Goal: Information Seeking & Learning: Learn about a topic

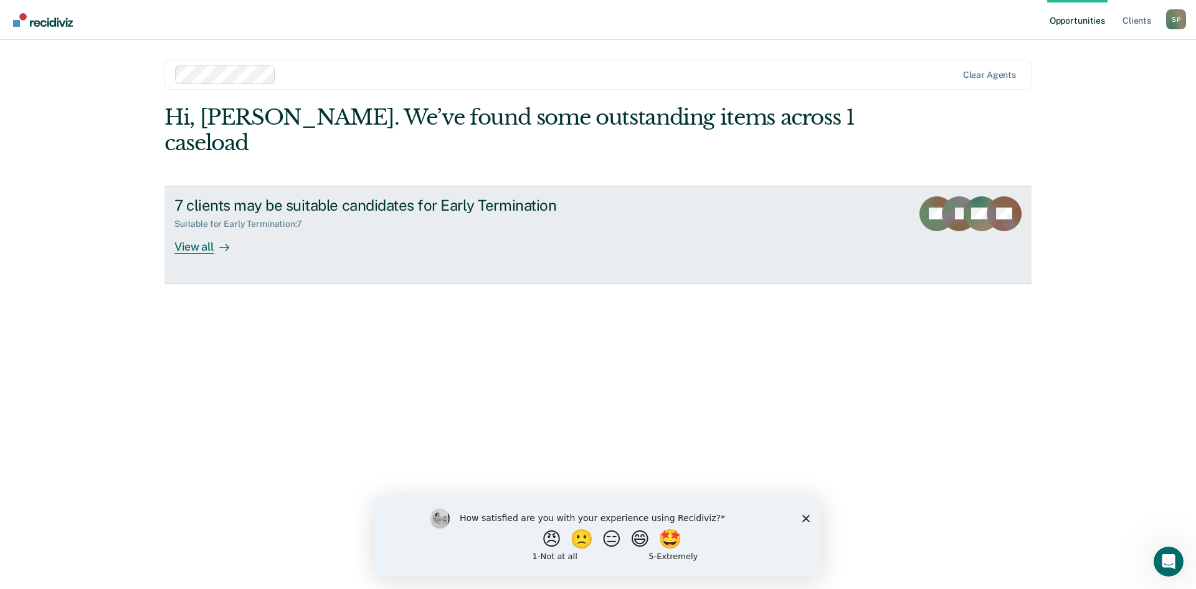
click at [344, 234] on link "7 clients may be suitable candidates for Early Termination Suitable for Early T…" at bounding box center [597, 235] width 867 height 98
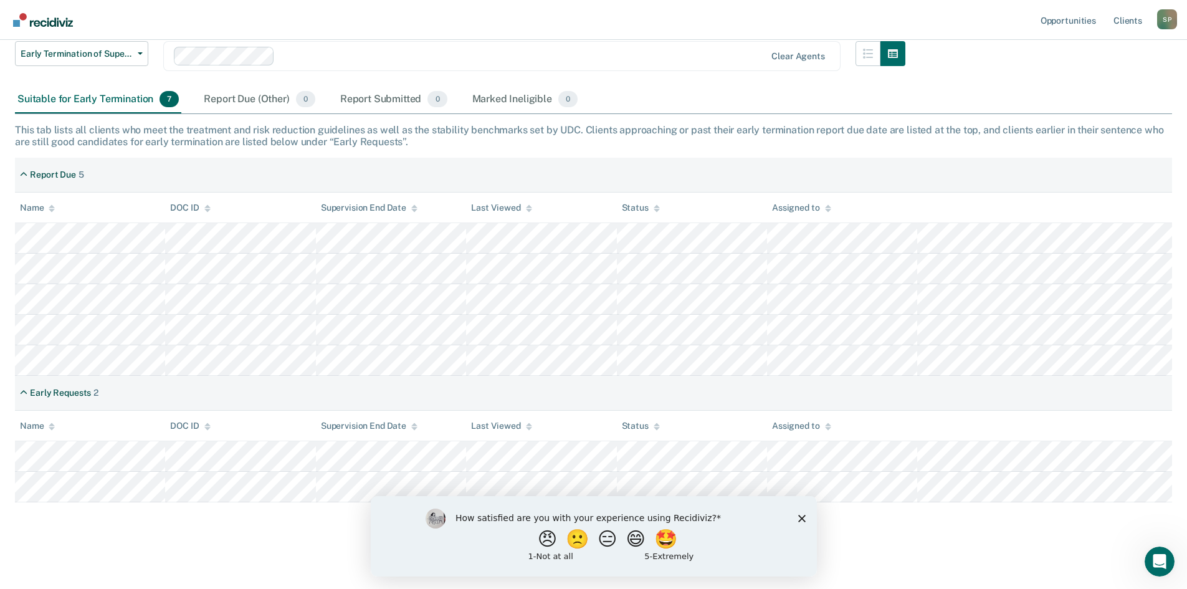
scroll to position [129, 0]
drag, startPoint x: 223, startPoint y: 381, endPoint x: 179, endPoint y: 521, distance: 146.8
click at [179, 521] on div "Early Termination of Supervision The [US_STATE] Sentencing Commission’s 2025 Ad…" at bounding box center [593, 246] width 1157 height 578
